Goal: Task Accomplishment & Management: Use online tool/utility

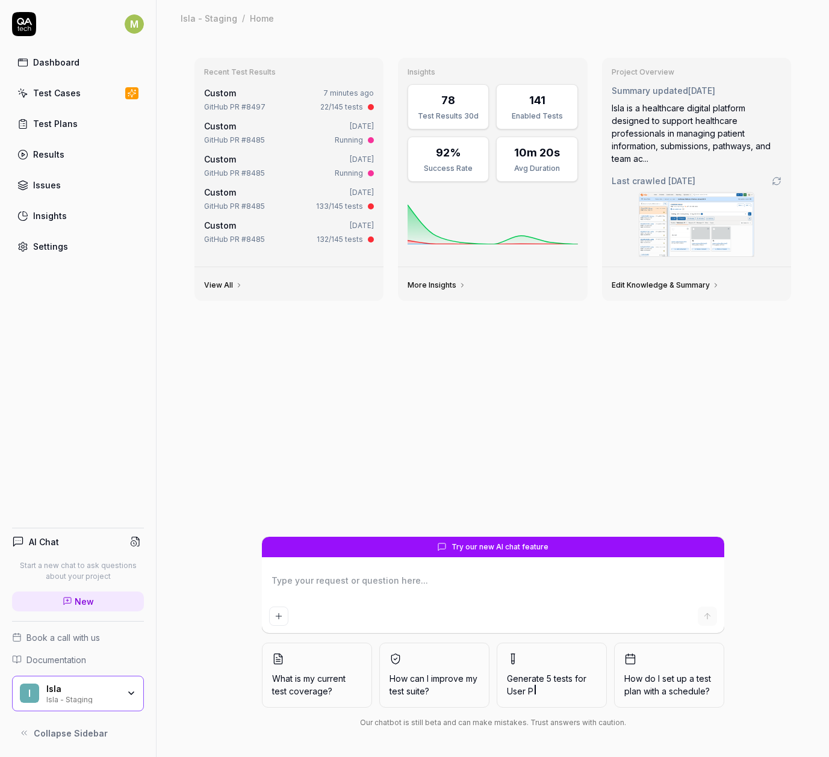
type textarea "*"
click at [65, 164] on link "Results" at bounding box center [78, 154] width 132 height 23
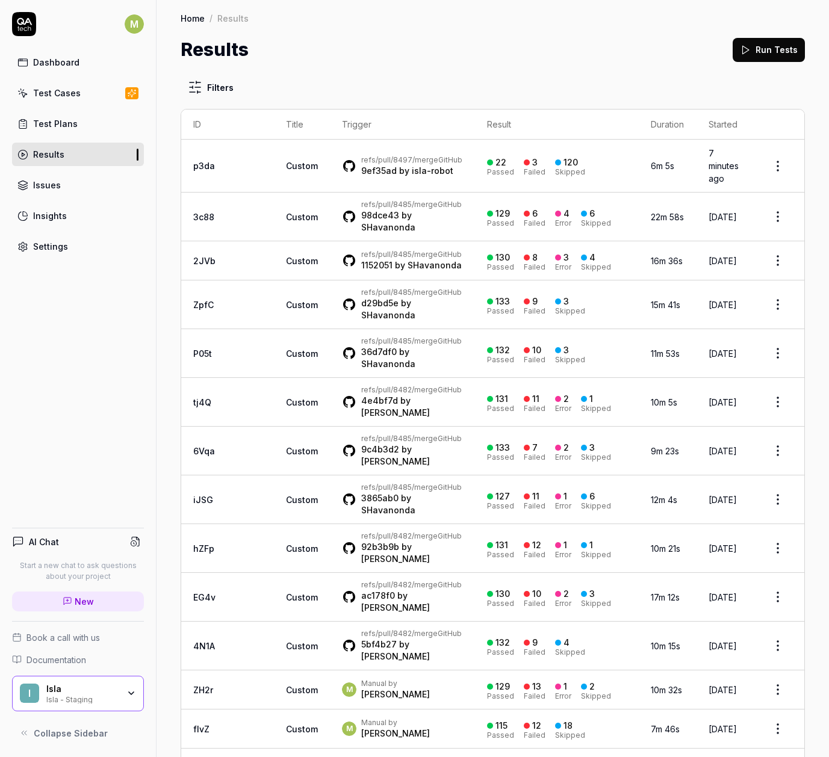
click at [780, 39] on button "Run Tests" at bounding box center [769, 50] width 72 height 24
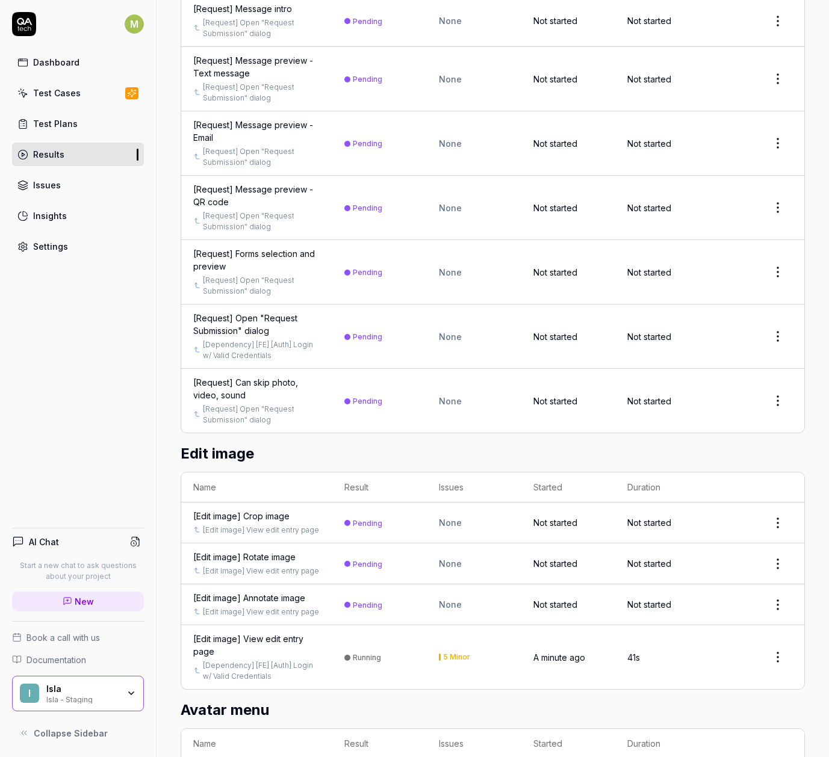
scroll to position [1190, 0]
